Goal: Task Accomplishment & Management: Manage account settings

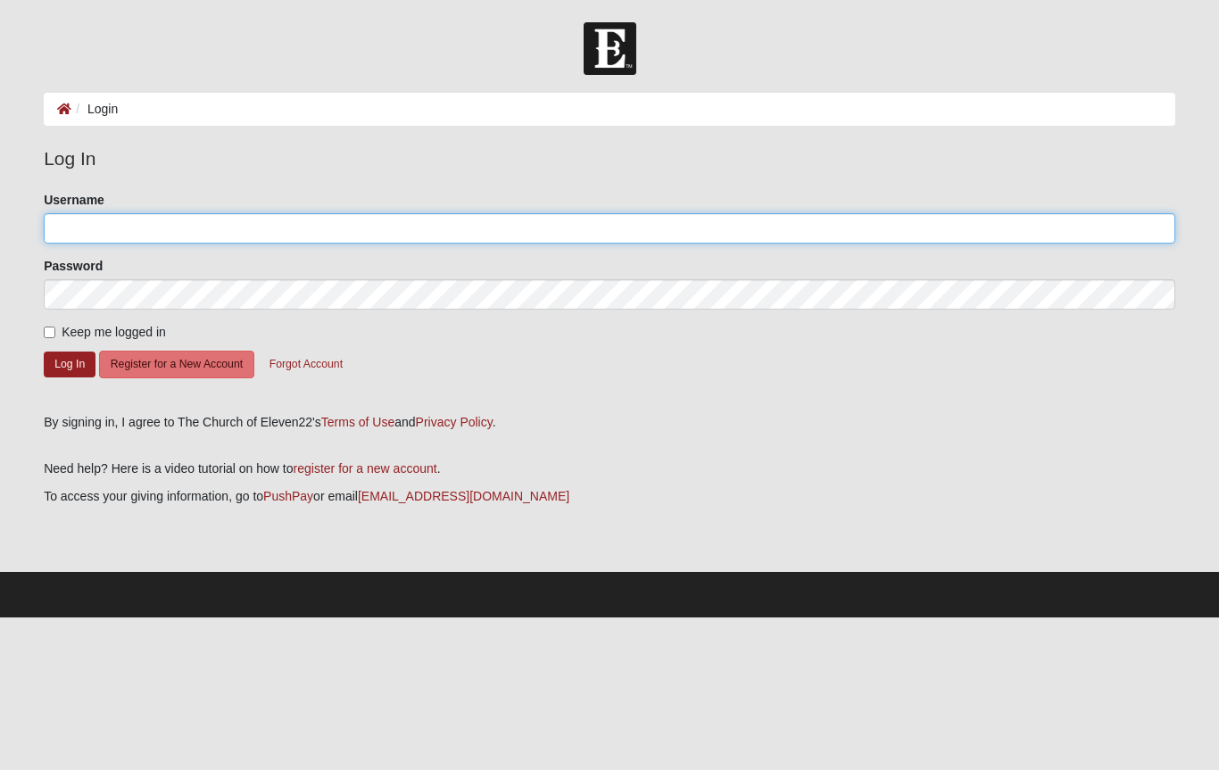
click at [298, 228] on input "Username" at bounding box center [610, 228] width 1132 height 30
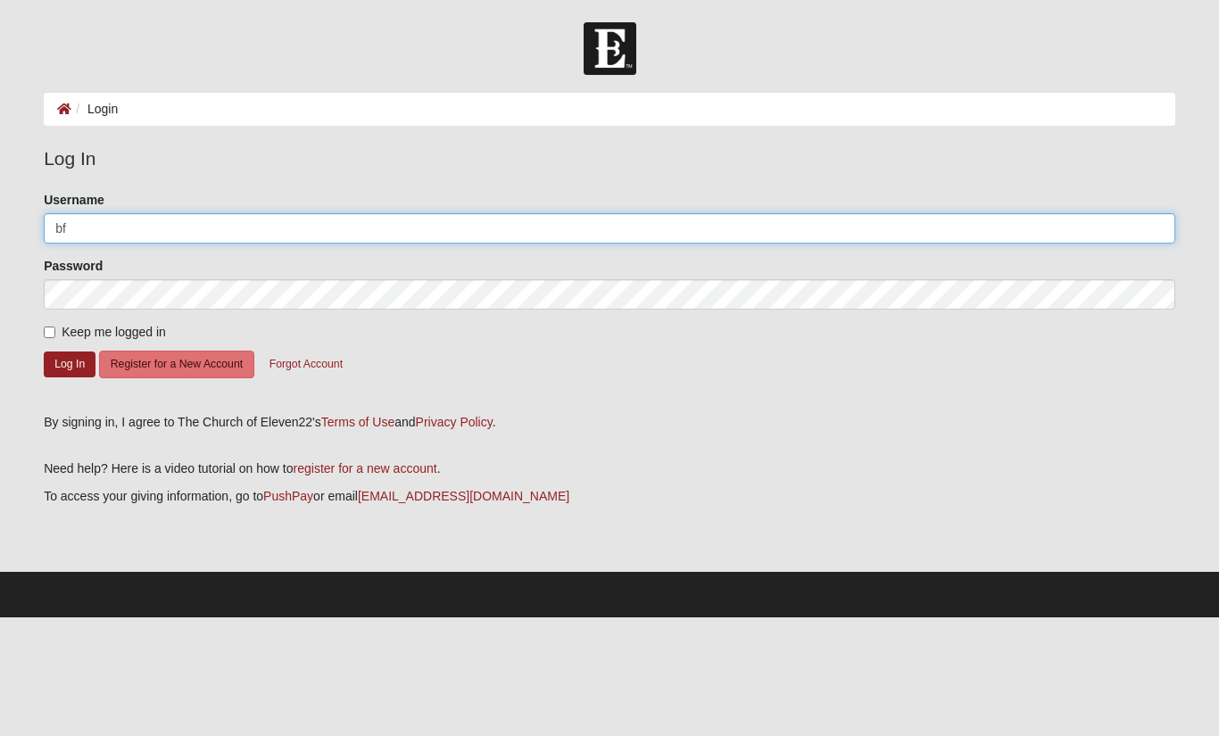
type input "b"
type input "[EMAIL_ADDRESS][DOMAIN_NAME]"
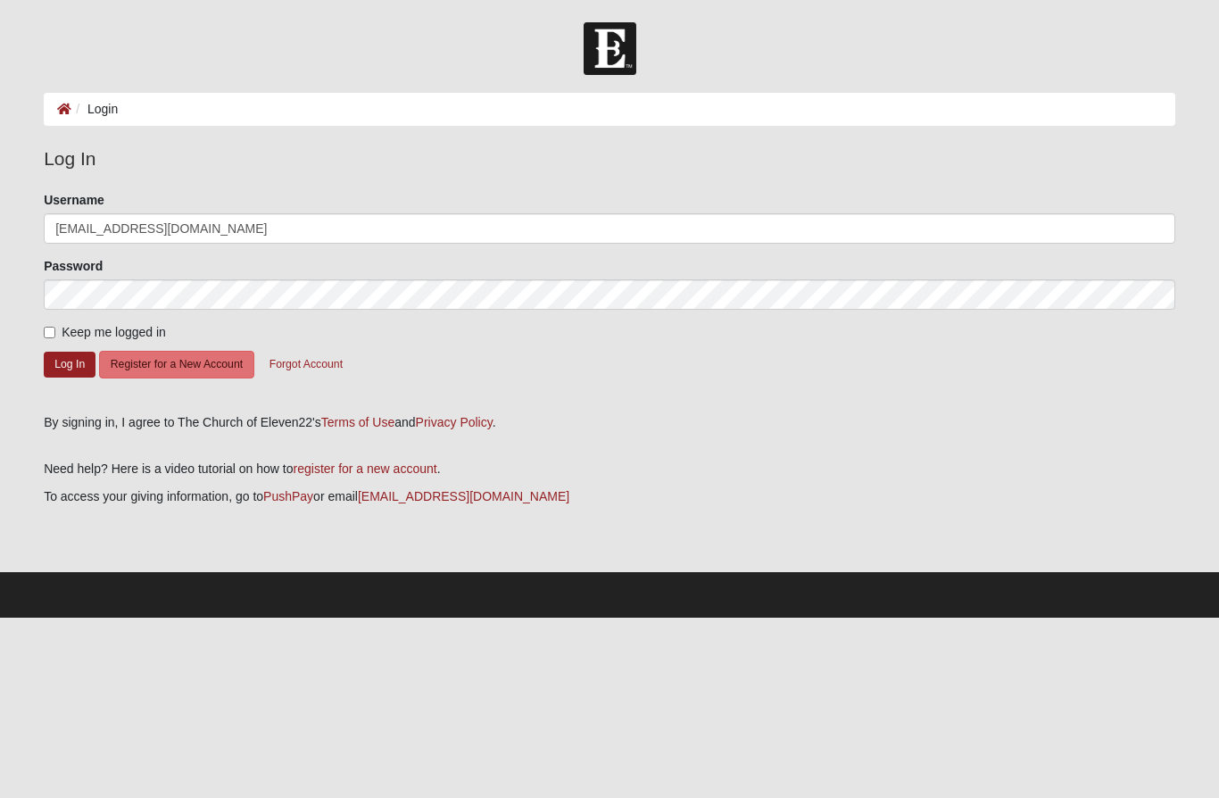
click at [63, 325] on span "Keep me logged in" at bounding box center [114, 332] width 104 height 14
click at [55, 327] on input "Keep me logged in" at bounding box center [50, 333] width 12 height 12
checkbox input "true"
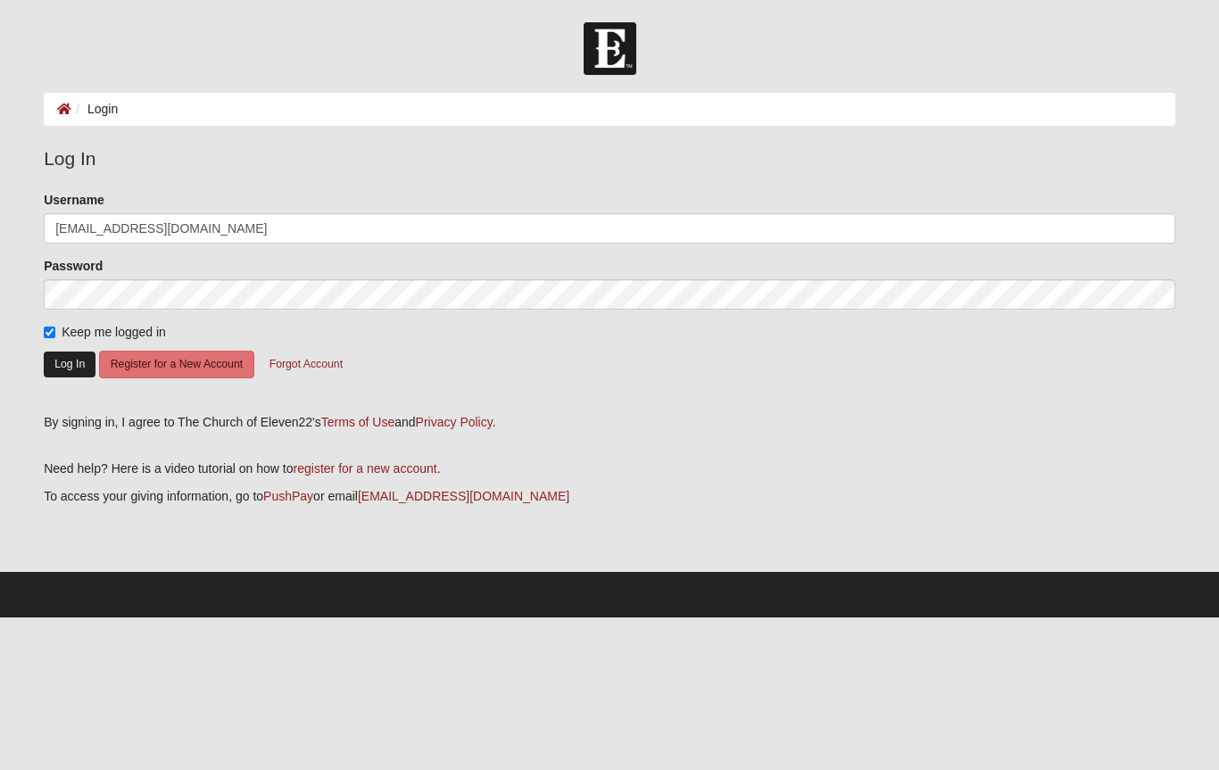
click at [72, 370] on button "Log In" at bounding box center [70, 365] width 52 height 26
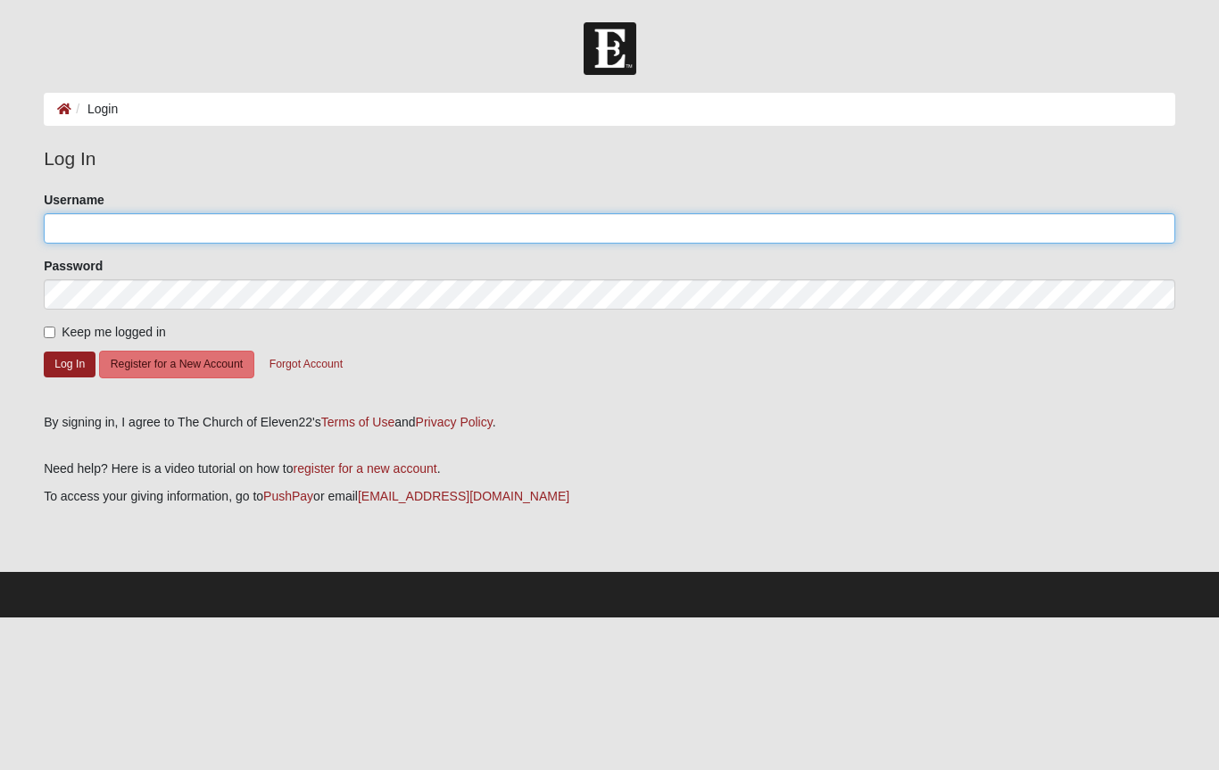
click at [163, 234] on input "Username" at bounding box center [610, 228] width 1132 height 30
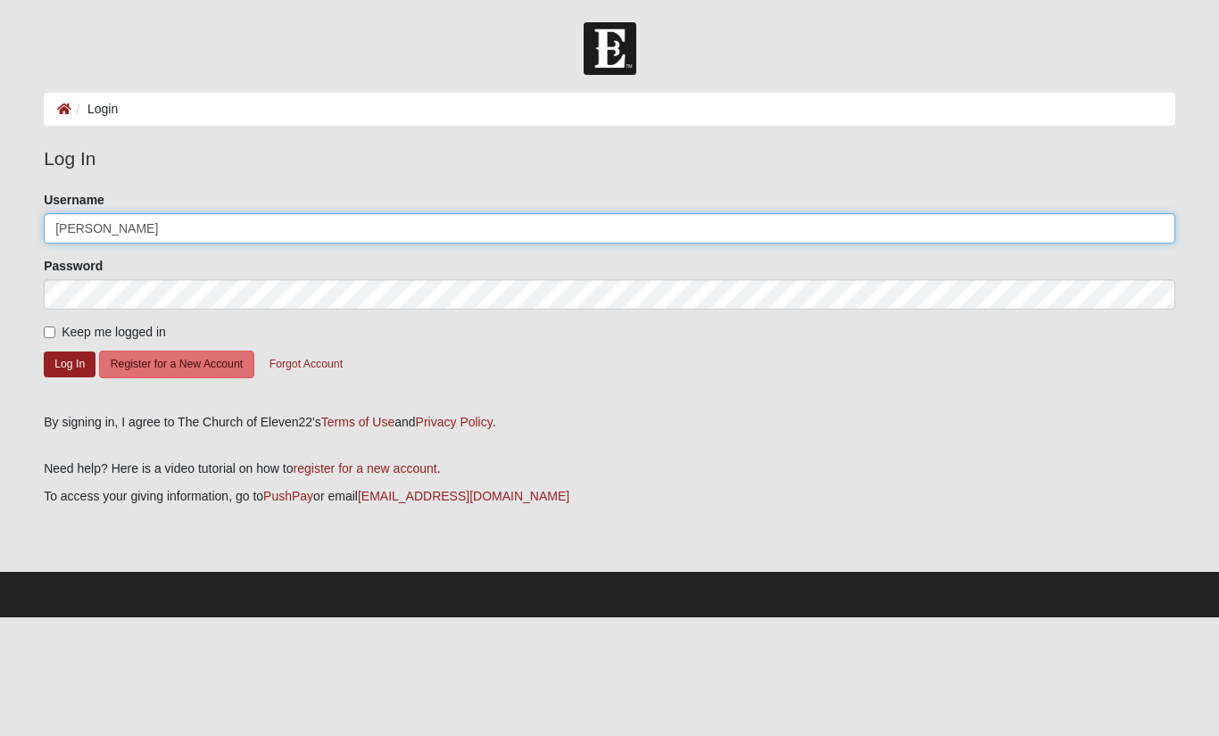
type input "[PERSON_NAME]"
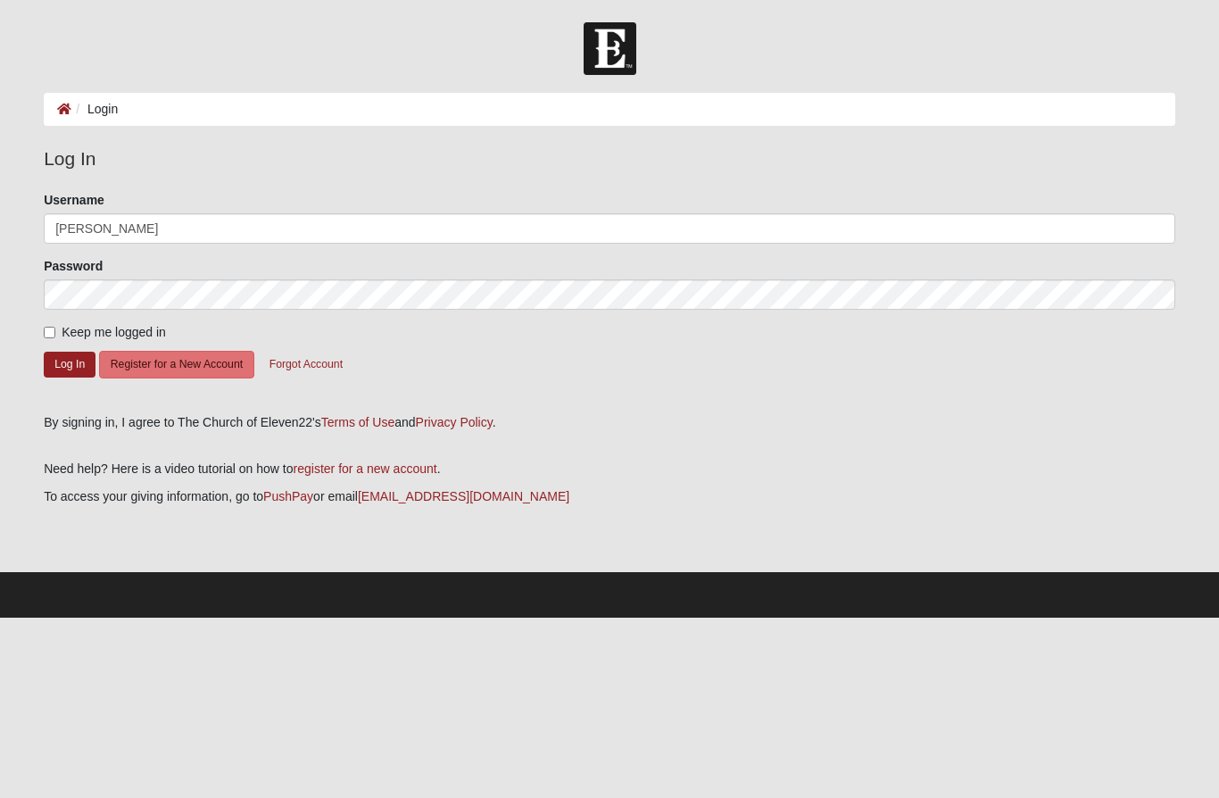
click at [54, 323] on label "Keep me logged in" at bounding box center [105, 332] width 122 height 19
click at [54, 327] on input "Keep me logged in" at bounding box center [50, 333] width 12 height 12
checkbox input "true"
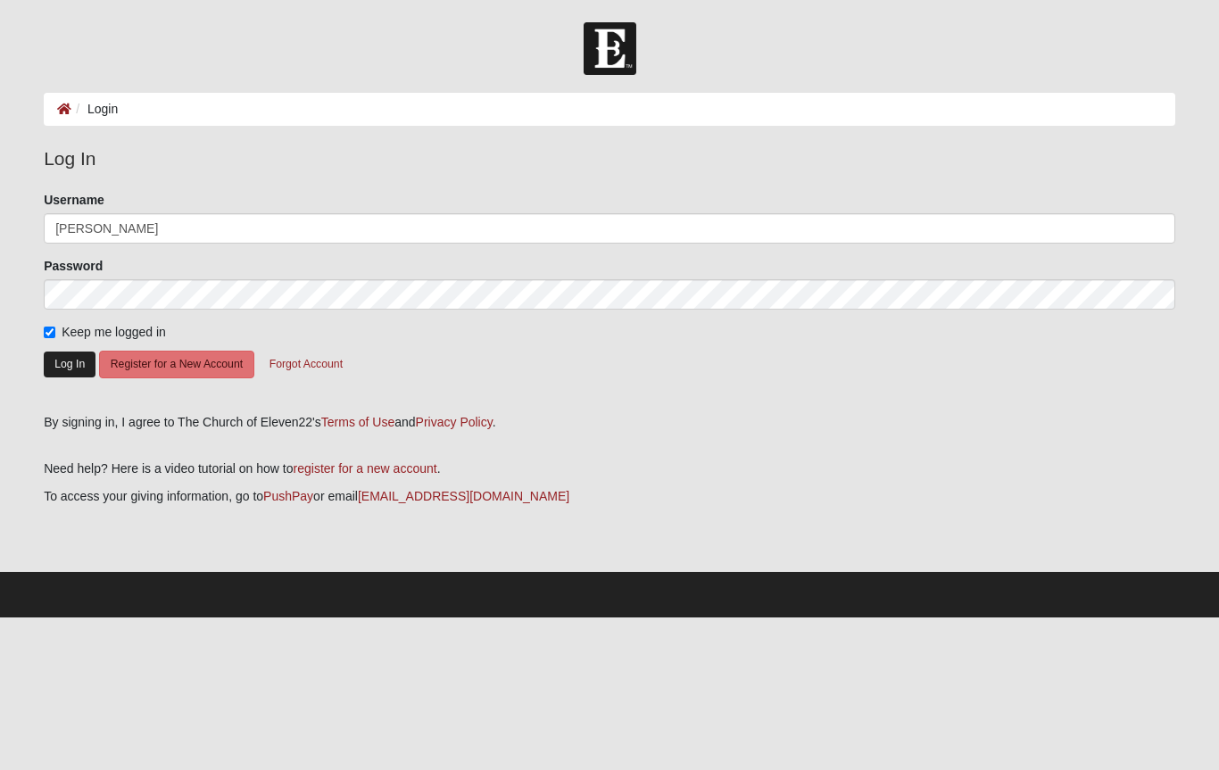
click at [68, 361] on button "Log In" at bounding box center [70, 365] width 52 height 26
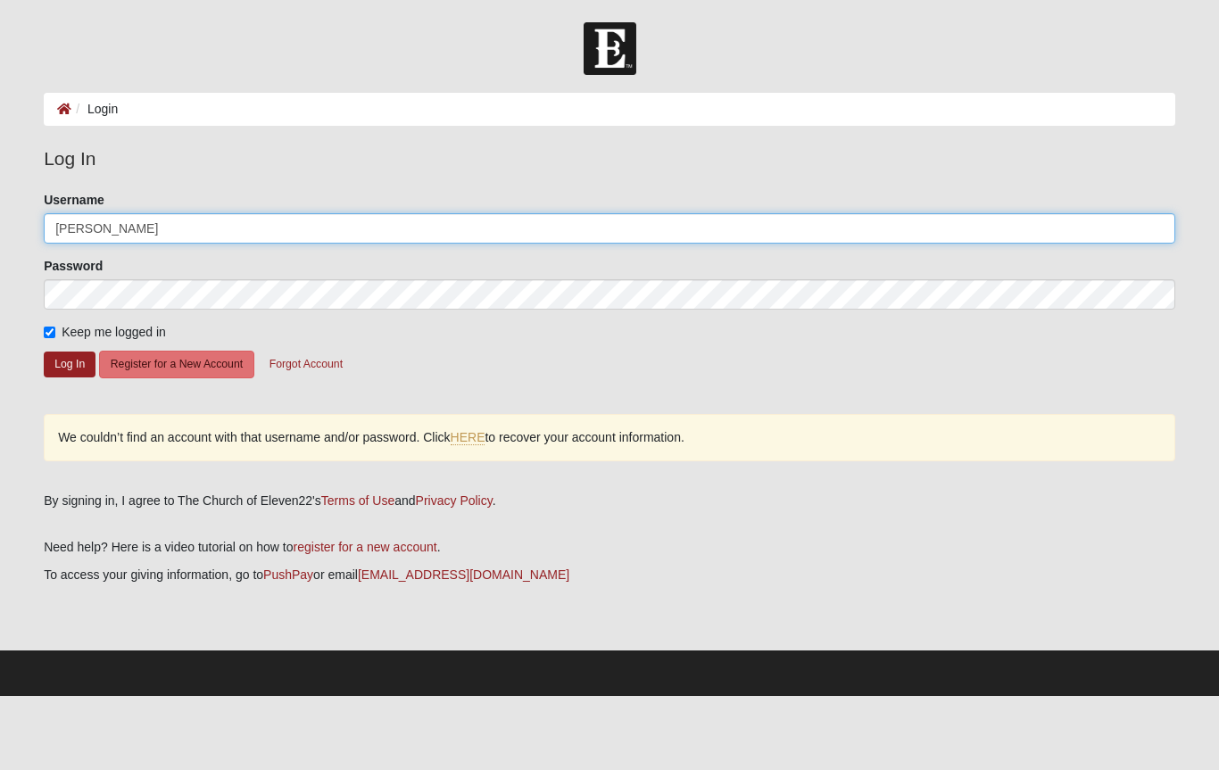
click at [145, 218] on input "[PERSON_NAME]" at bounding box center [610, 228] width 1132 height 30
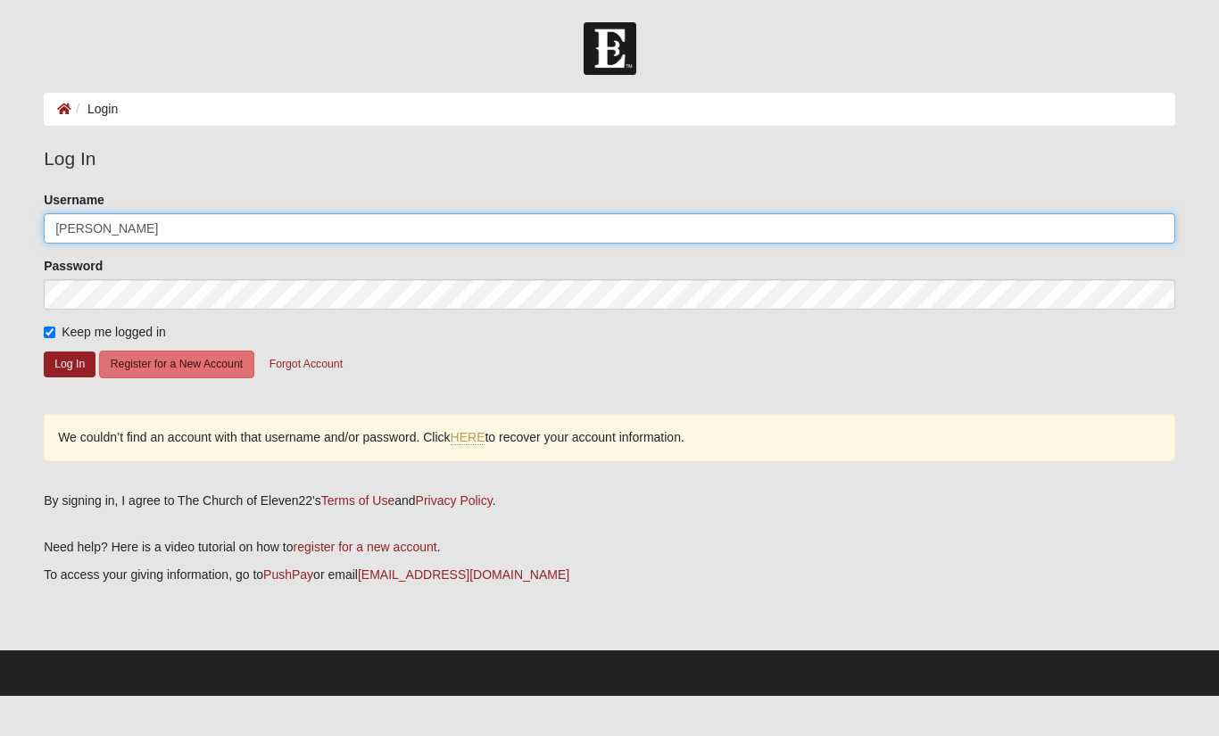
click at [175, 218] on input "[PERSON_NAME]" at bounding box center [610, 228] width 1132 height 30
click at [135, 222] on input "[PERSON_NAME]" at bounding box center [610, 228] width 1132 height 30
type input "[PERSON_NAME]"
click at [70, 363] on button "Log In" at bounding box center [70, 365] width 52 height 26
